Goal: Transaction & Acquisition: Book appointment/travel/reservation

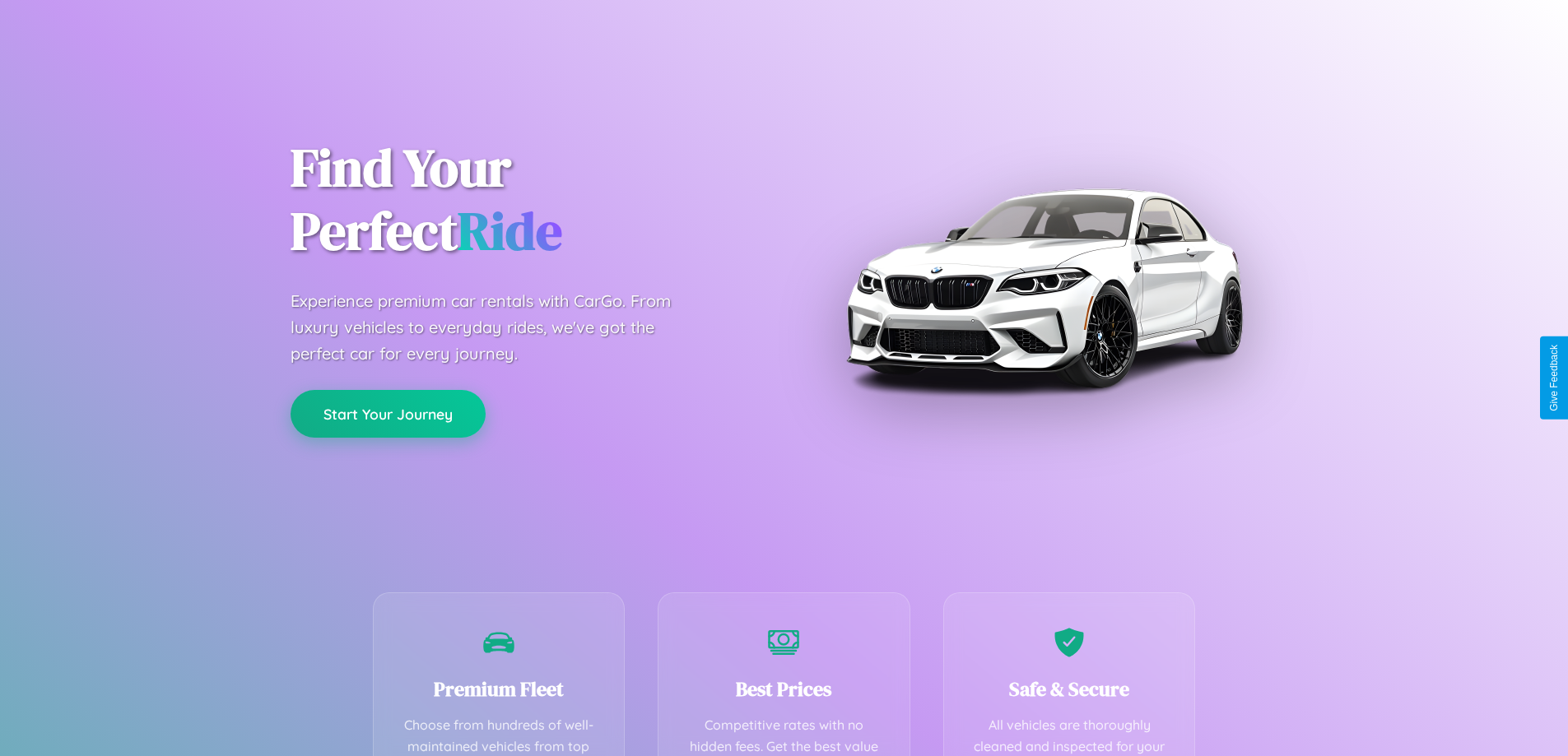
click at [387, 414] on button "Start Your Journey" at bounding box center [387, 414] width 195 height 48
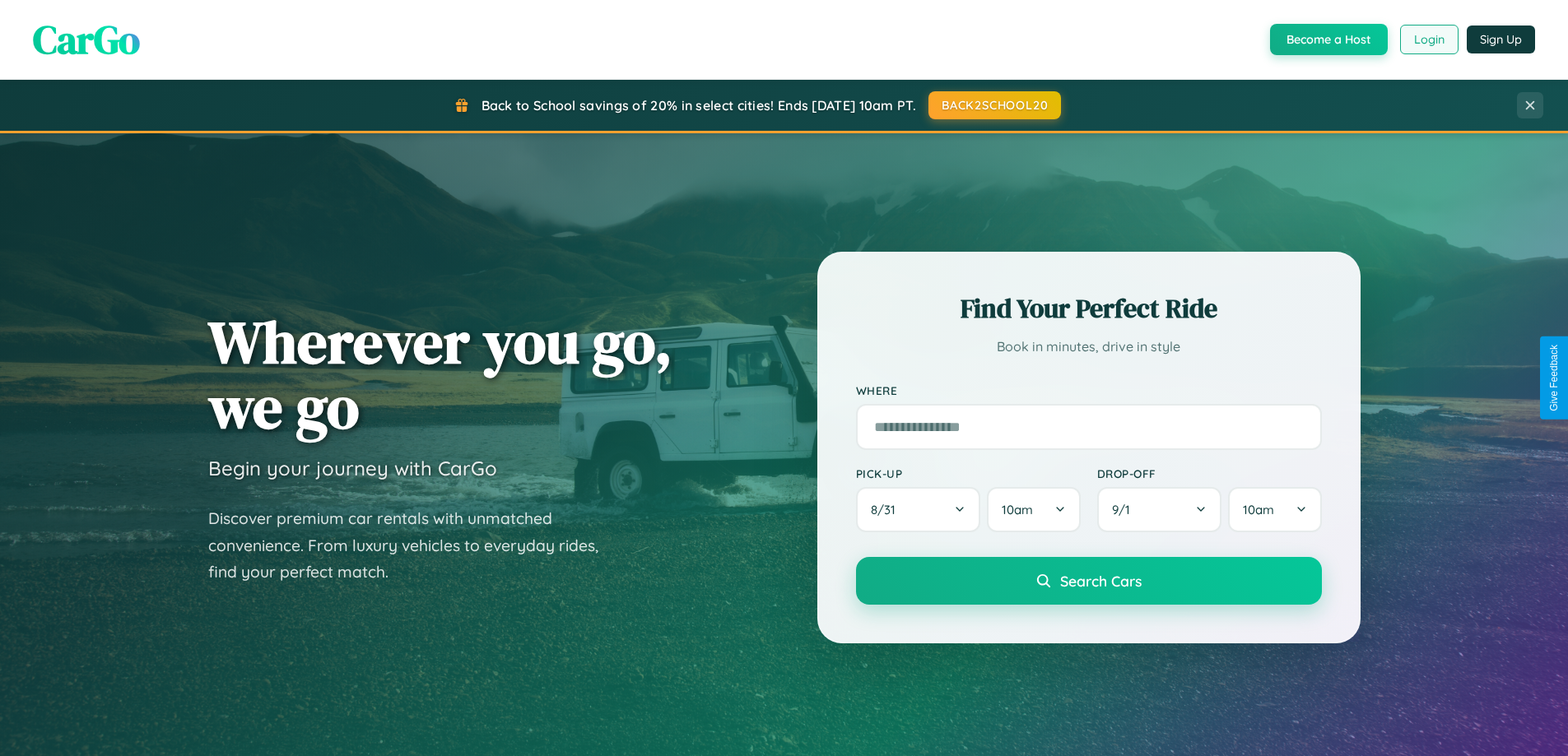
click at [1428, 39] on button "Login" at bounding box center [1429, 39] width 59 height 29
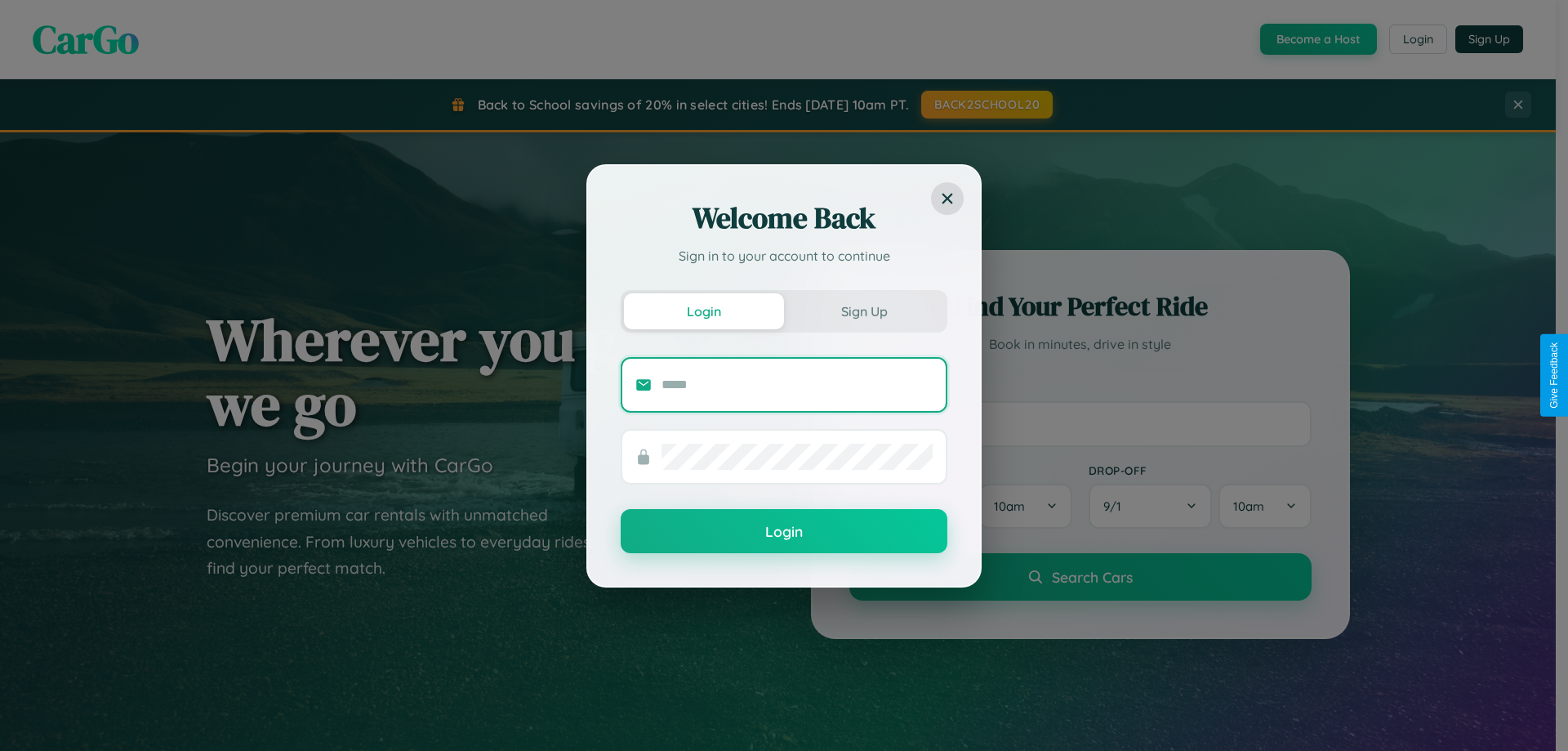
click at [797, 384] on input "text" at bounding box center [796, 385] width 271 height 26
type input "**********"
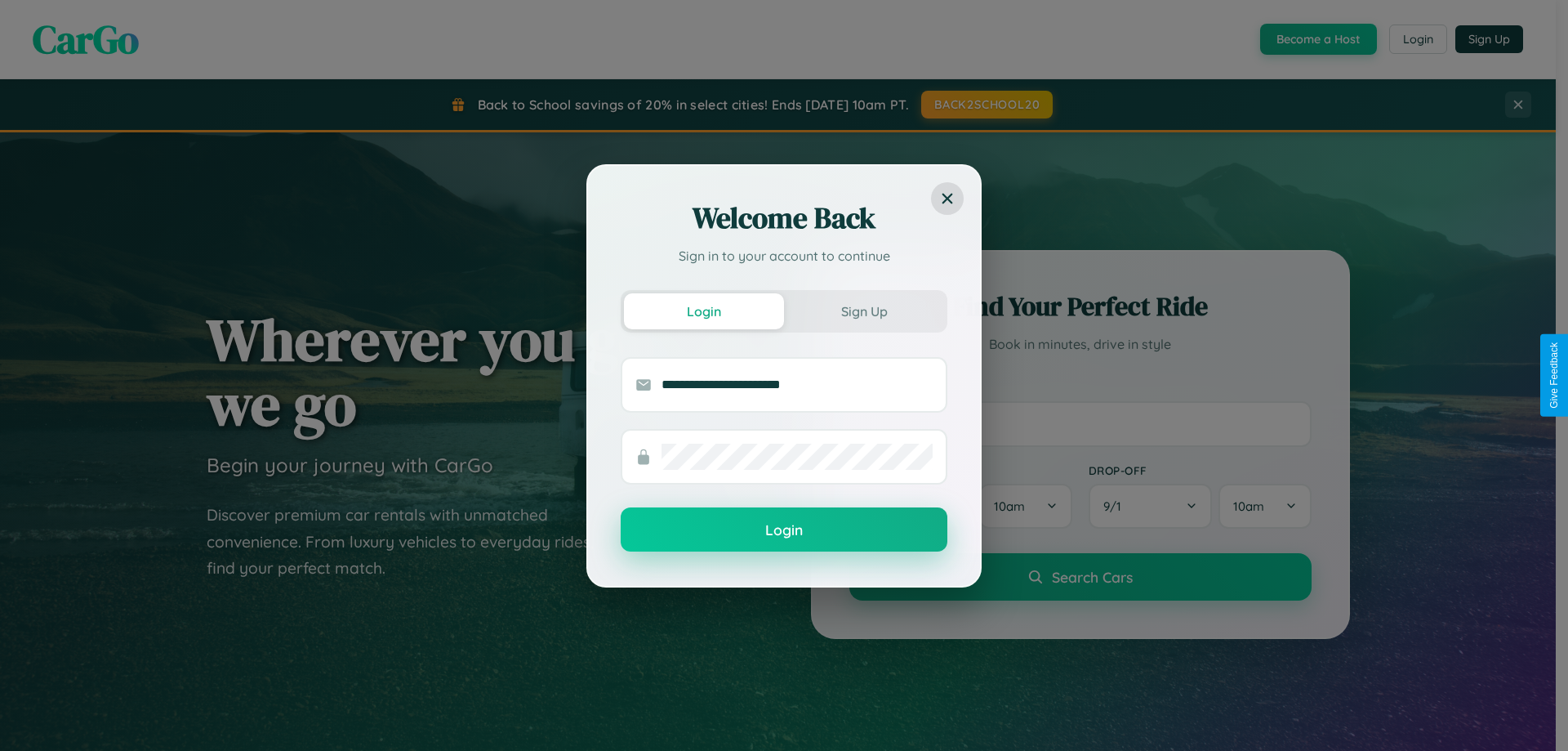
click at [784, 529] on button "Login" at bounding box center [784, 529] width 327 height 44
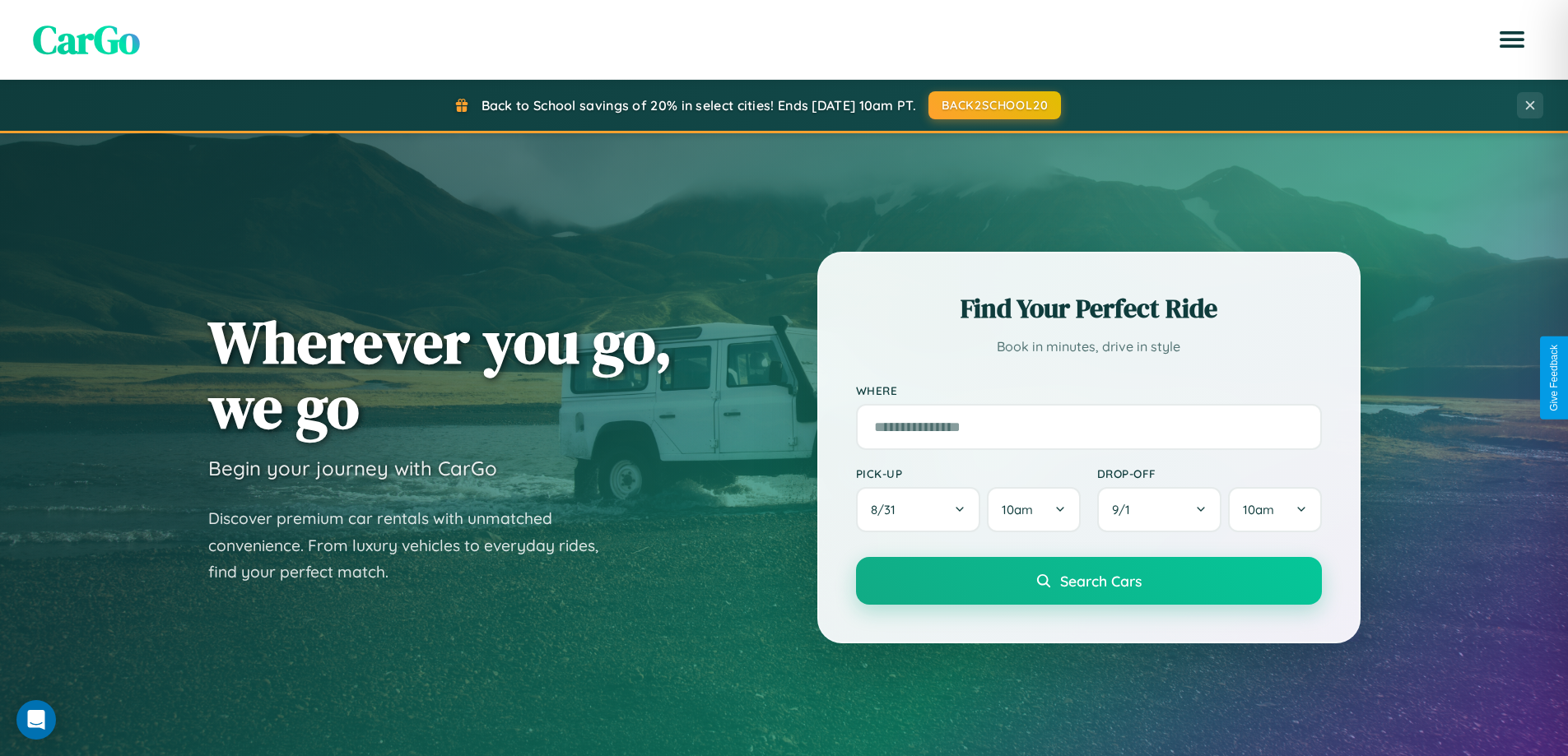
scroll to position [49, 0]
